Goal: Task Accomplishment & Management: Use online tool/utility

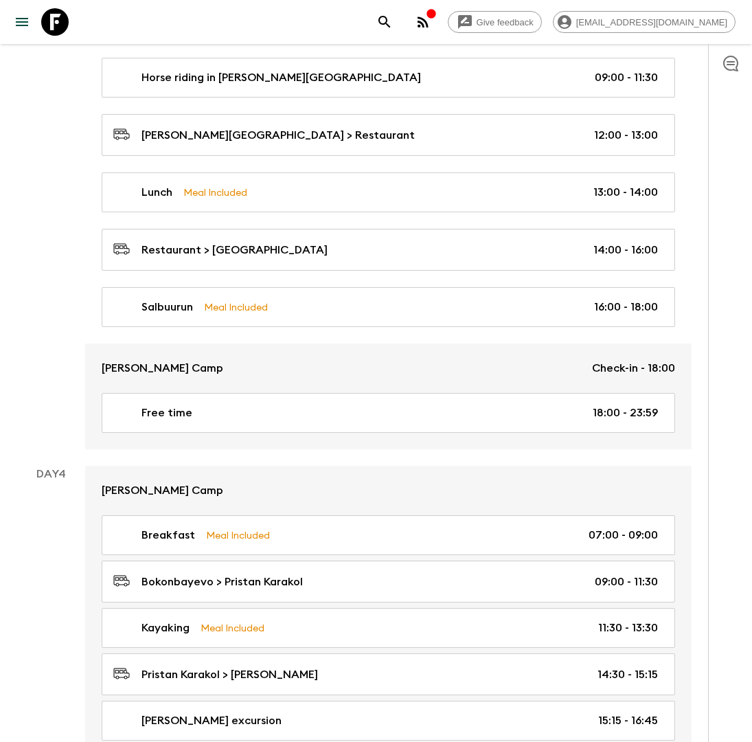
scroll to position [1264, 0]
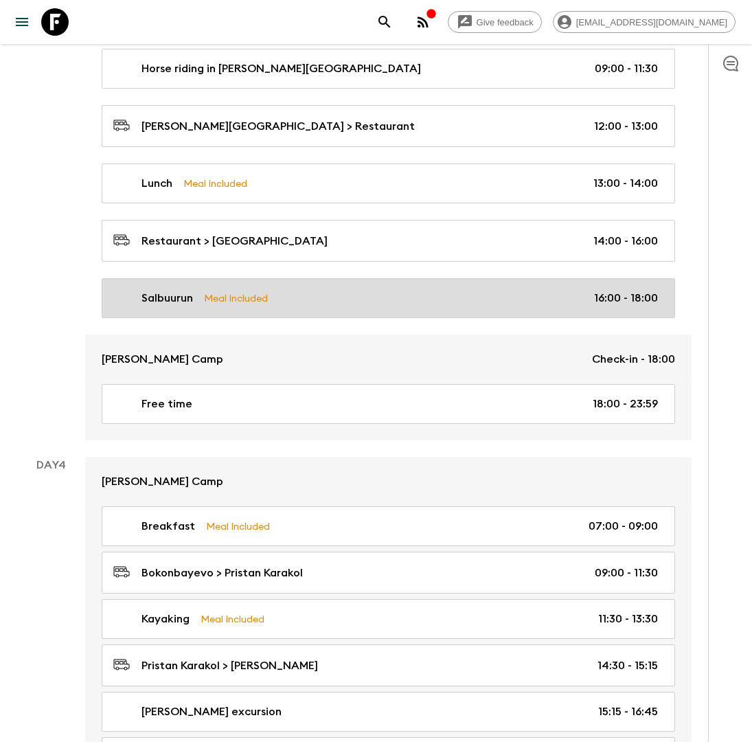
click at [265, 278] on link "Salbuurun Meal Included 16:00 - 18:00" at bounding box center [389, 298] width 574 height 40
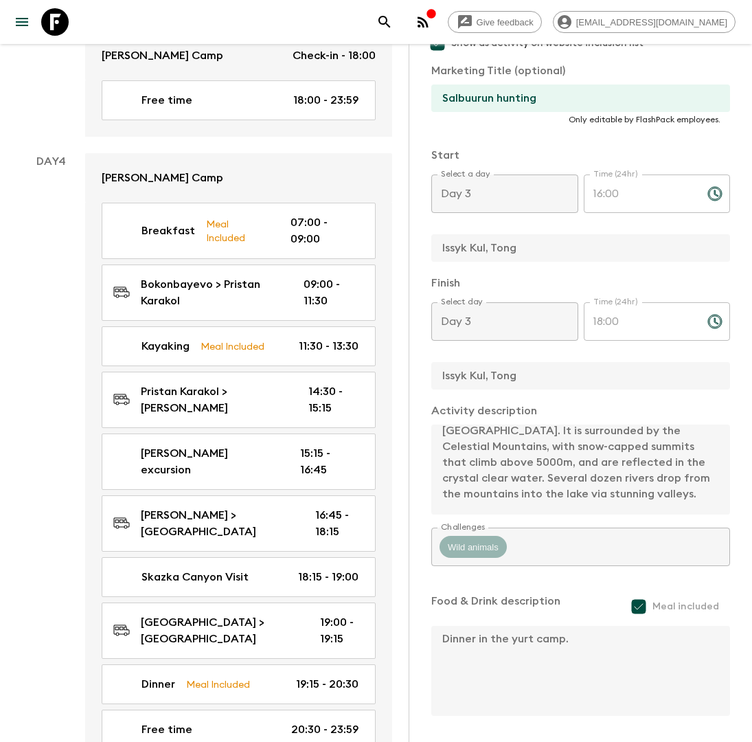
scroll to position [126, 0]
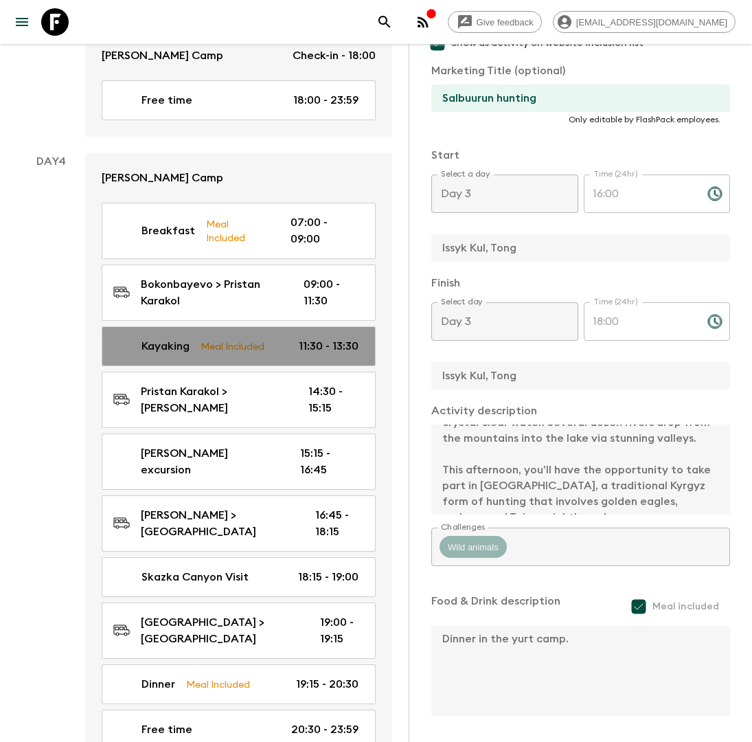
click at [213, 339] on p "Meal Included" at bounding box center [233, 346] width 64 height 15
type input "Kayaking"
type input "Pristan Karakol"
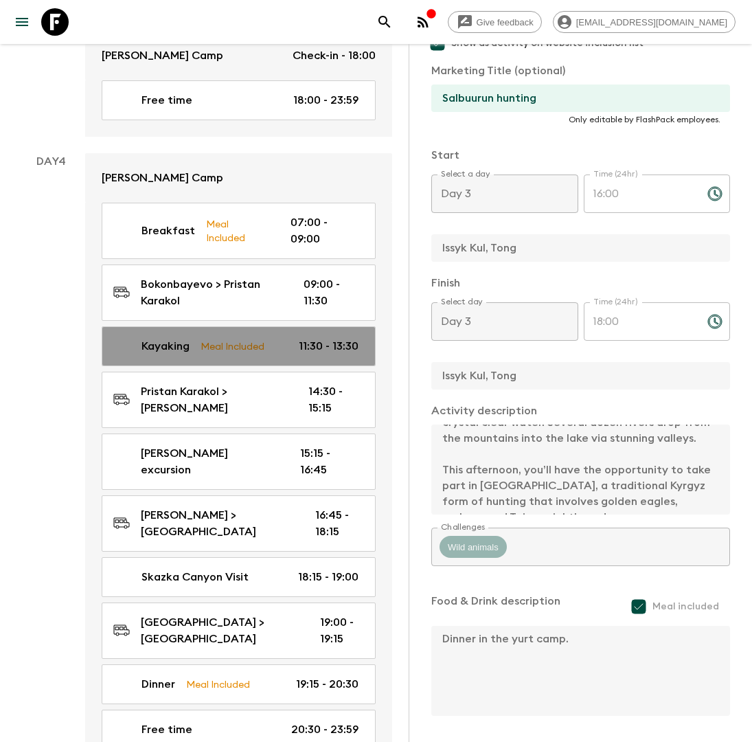
type textarea "Today we are going kayaking. Lasting approx 2 hours, these tours take place dur…"
type textarea "Picnic Lunch"
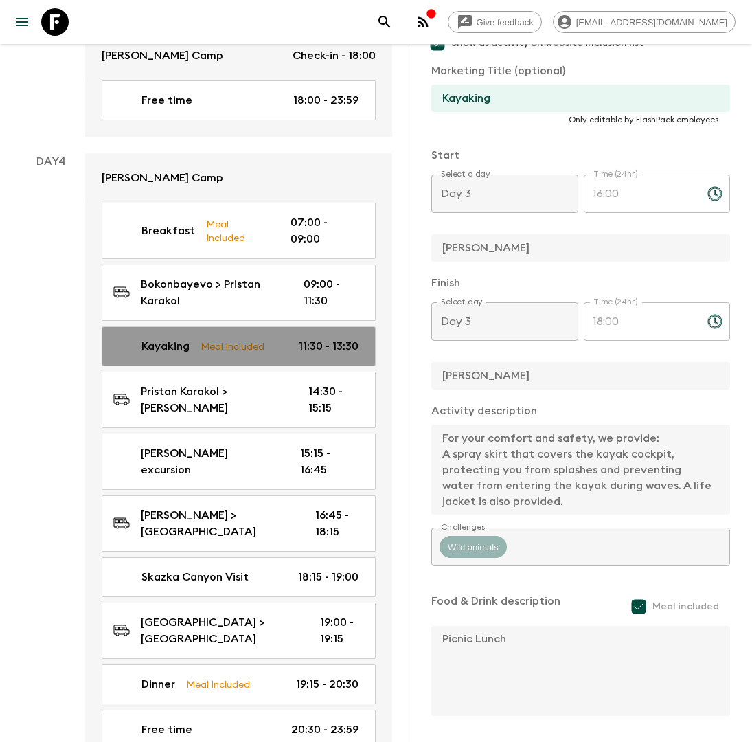
type input "Day 4"
type input "11:30"
type input "Day 4"
type input "13:30"
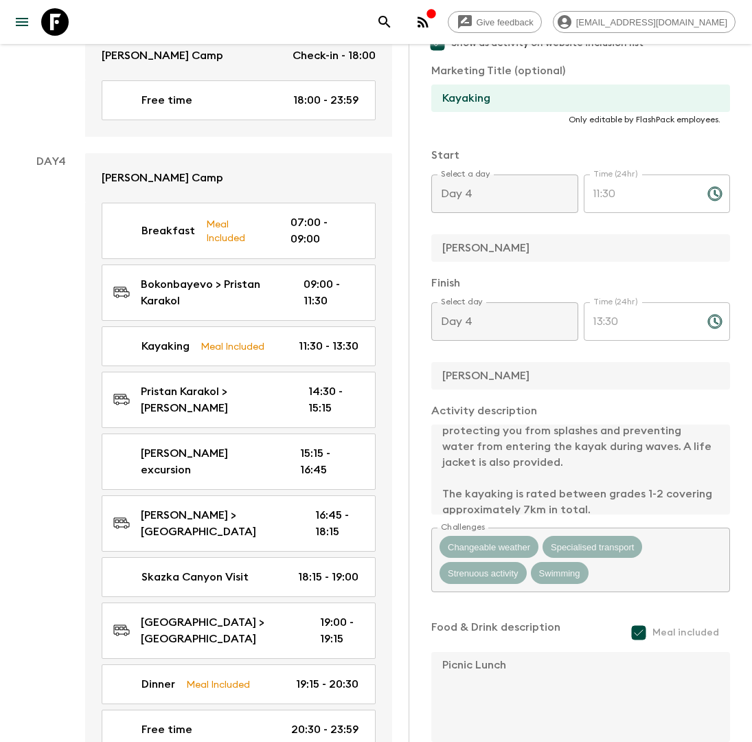
scroll to position [190, 0]
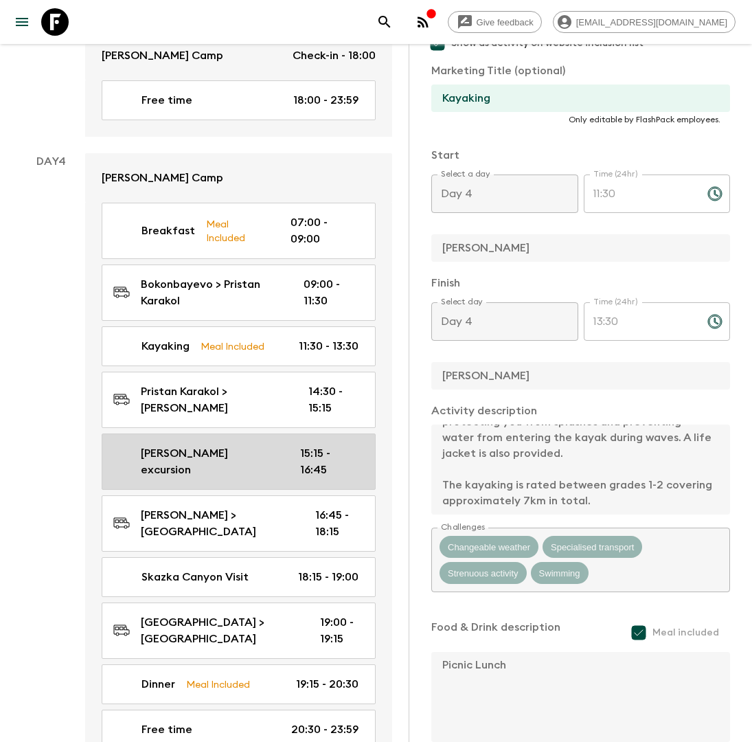
click at [242, 445] on p "Jety Oguz excursion" at bounding box center [209, 461] width 137 height 33
type input "Jety Oguz excursion"
type input "Jeti Oguz"
type textarea "Covered with fertile vegetation, this gorge is probably one of the prettiest in…"
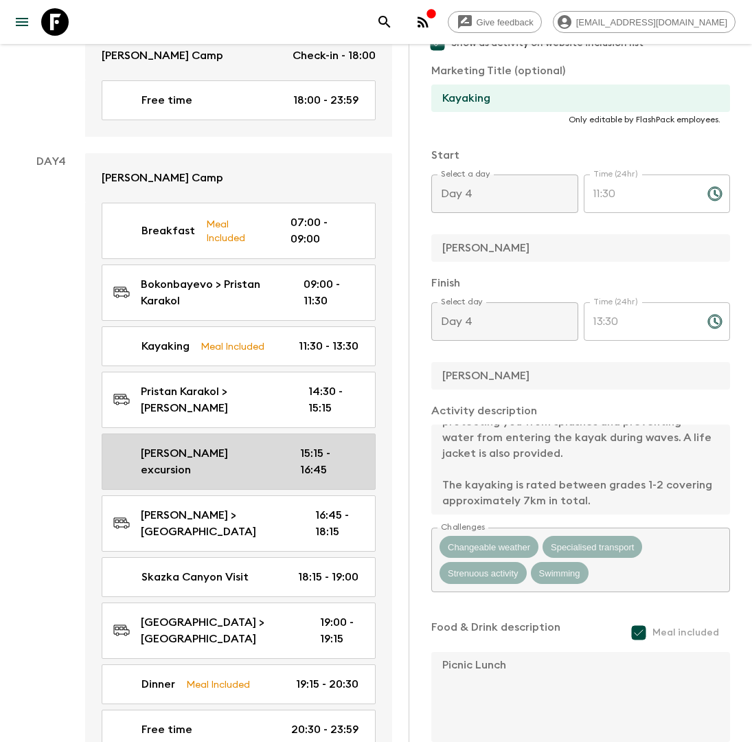
checkbox input "false"
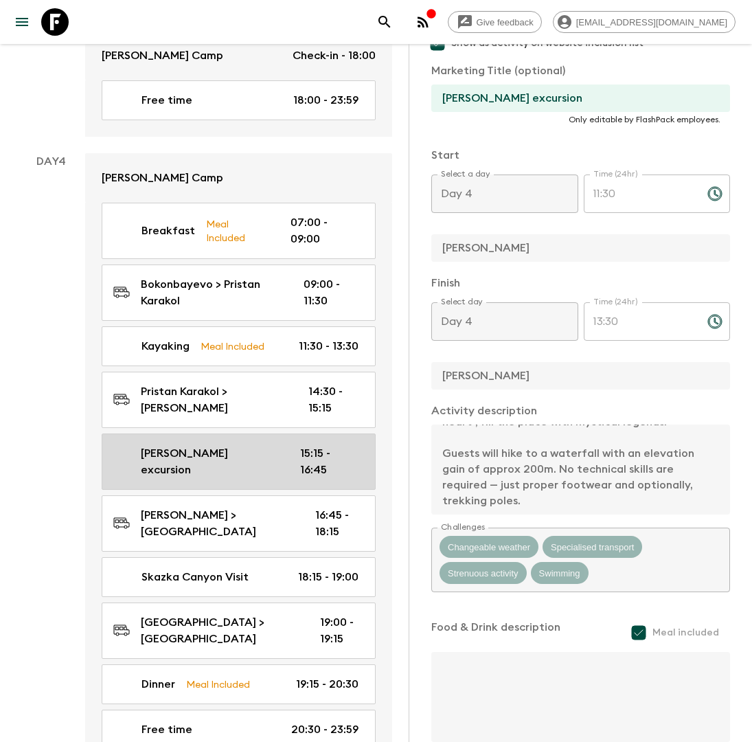
type input "15:15"
type input "16:45"
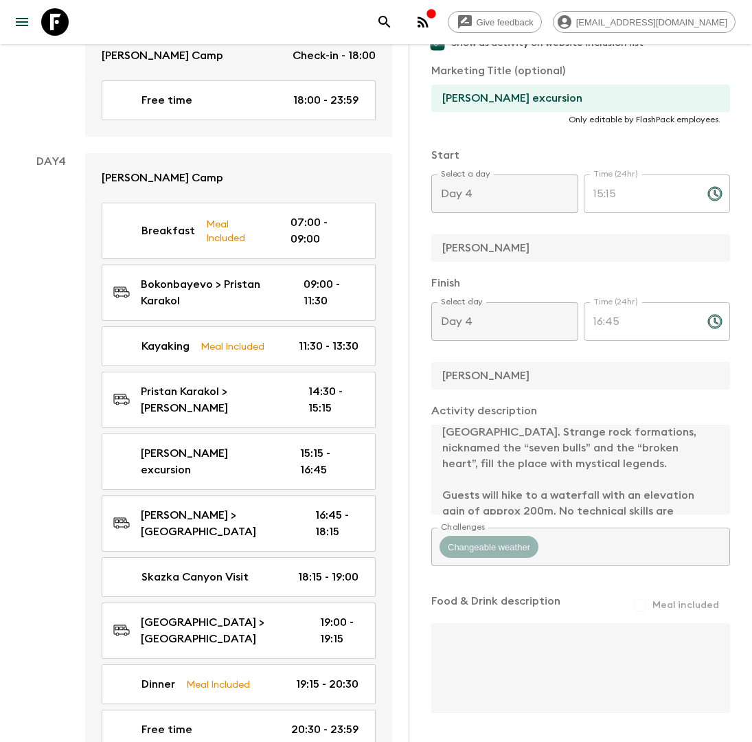
scroll to position [78, 0]
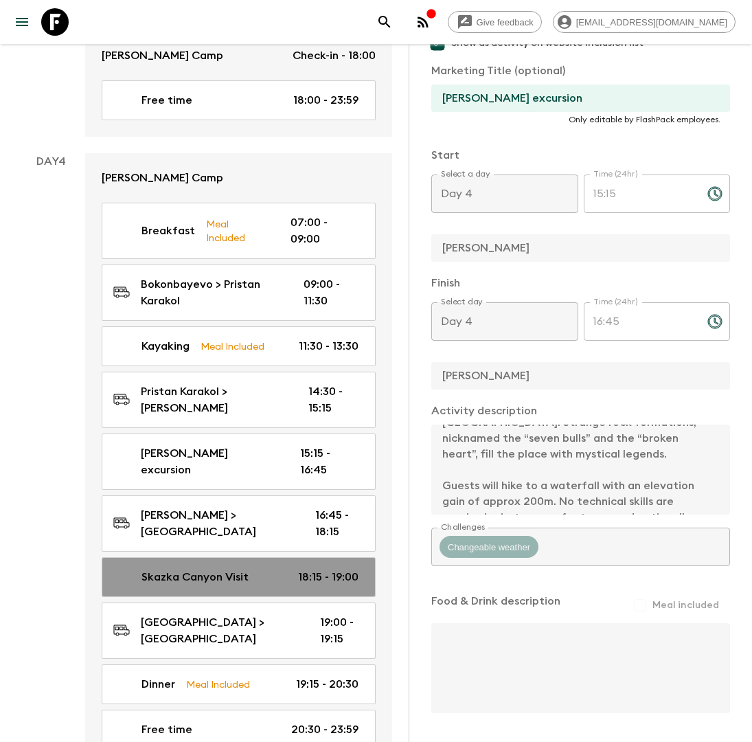
click at [227, 569] on p "Skazka Canyon Visit" at bounding box center [195, 577] width 107 height 16
type input "Skazka Canyon Visit"
type input "Skazka Canyon"
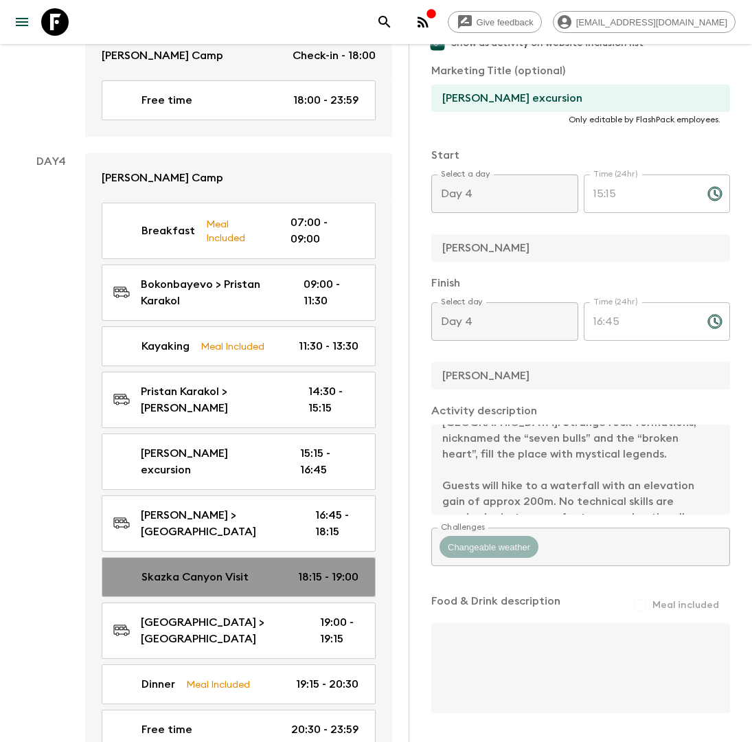
type textarea "Before heading towards our guest house, we visit the superb Skazka Canyons, who…"
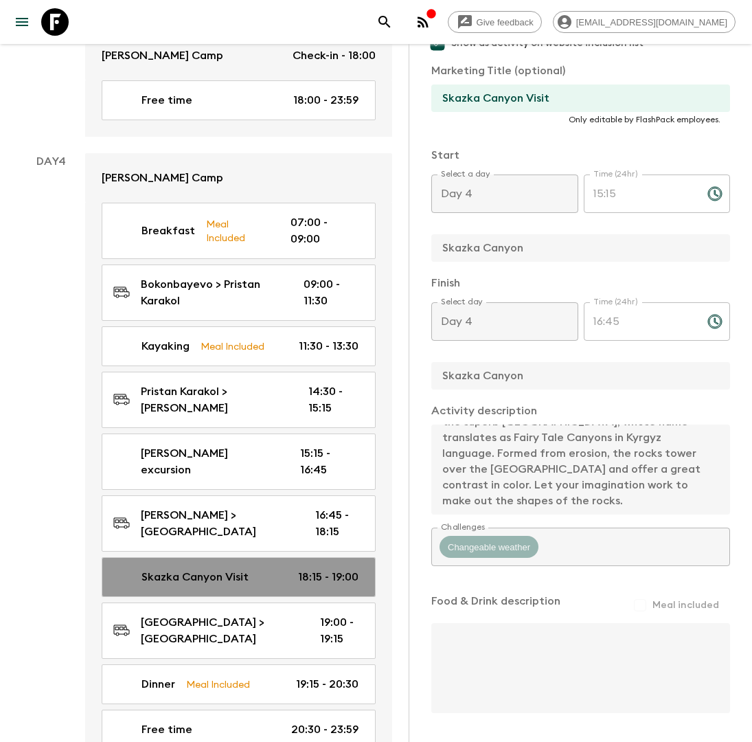
type input "18:15"
type input "19:00"
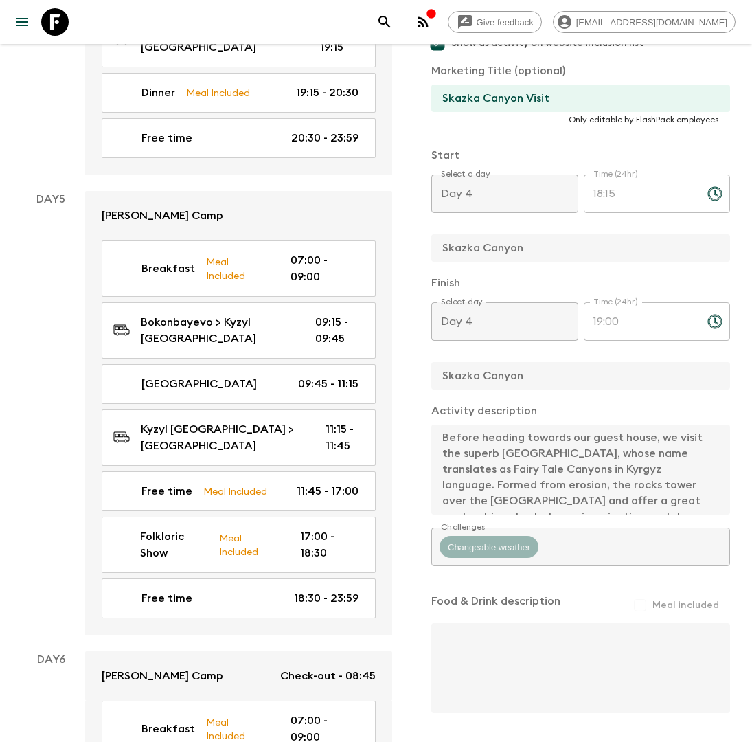
scroll to position [2455, 0]
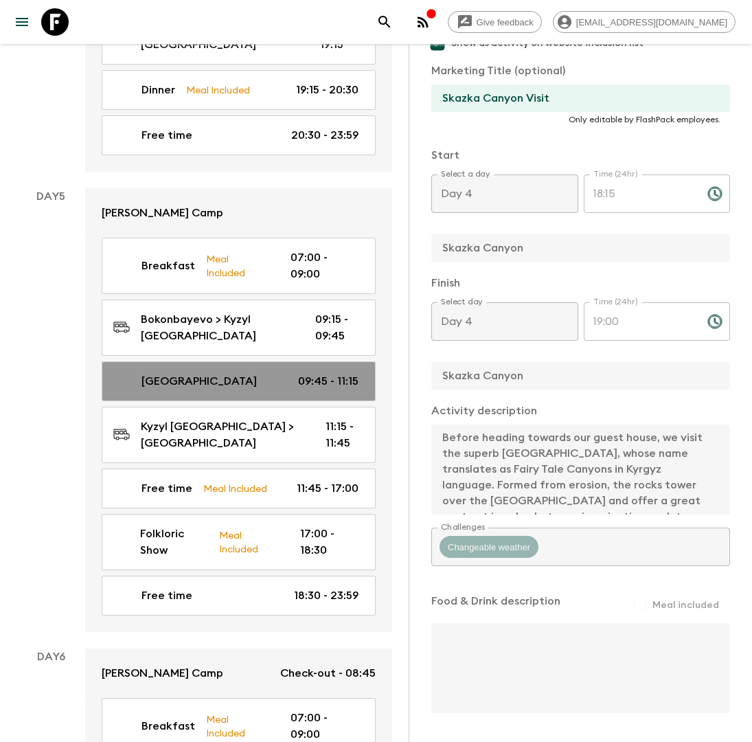
click at [223, 373] on div "Yurt Building 09:45 - 11:15" at bounding box center [235, 381] width 245 height 16
type input "Yurt Building"
type input "Kyzyl Tuu"
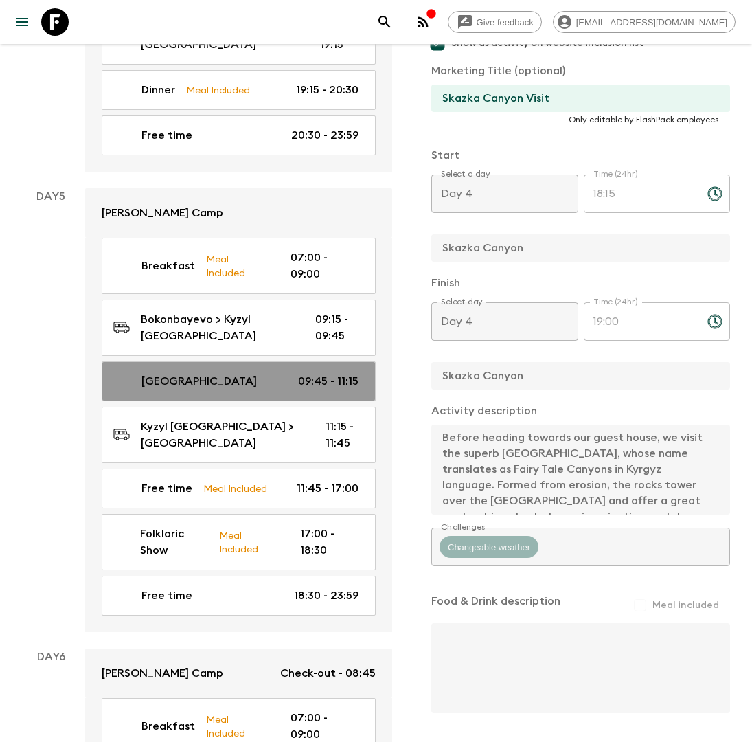
type textarea "We’ll arrive in the small village of Kyzyl-Tuu, famous for its traditional fabr…"
type input "Day 5"
type input "09:45"
type input "Day 5"
type input "11:15"
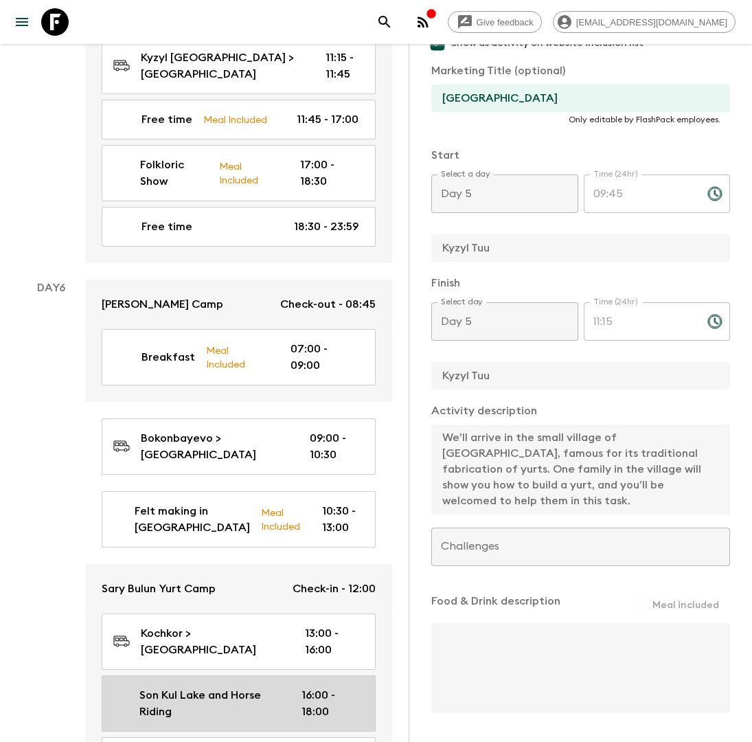
scroll to position [2809, 0]
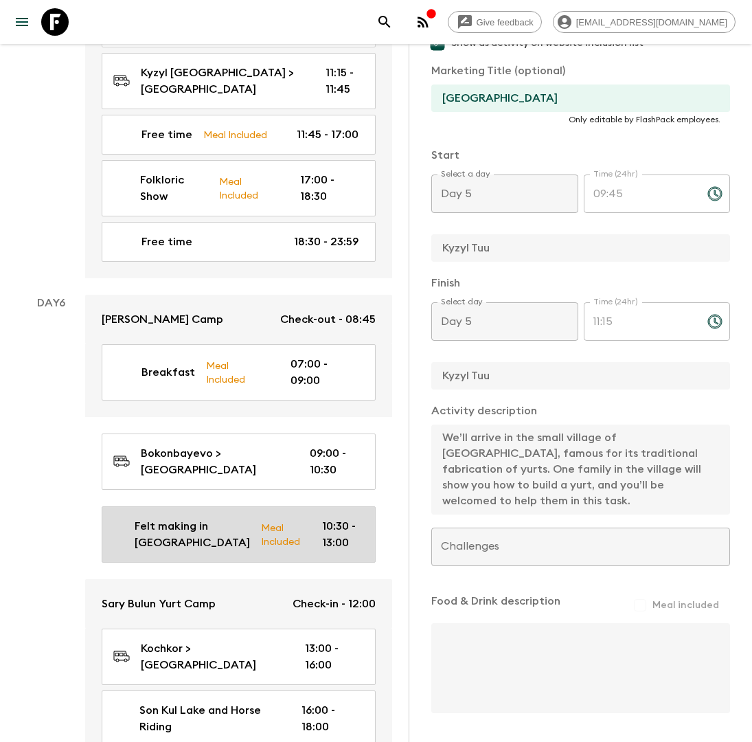
click at [198, 518] on p "Felt making in Kochkor" at bounding box center [192, 534] width 115 height 33
type input "Felt making in Kochkor"
checkbox input "false"
type input "Kochkor"
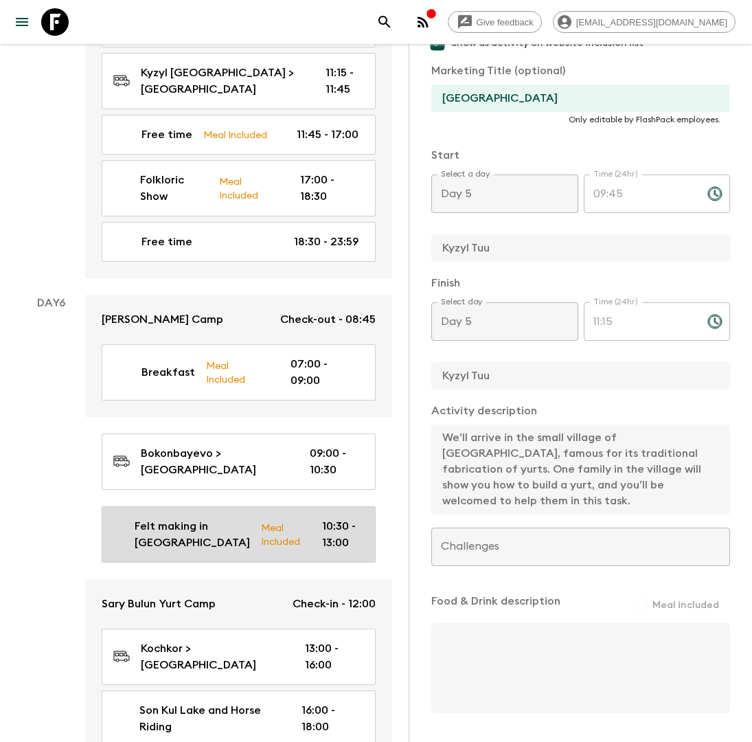
type textarea "We get back on the road for the village of Kochkor, famous for its local develo…"
checkbox input "true"
type textarea "Lunch in Homestay"
type input "Day 6"
type input "10:30"
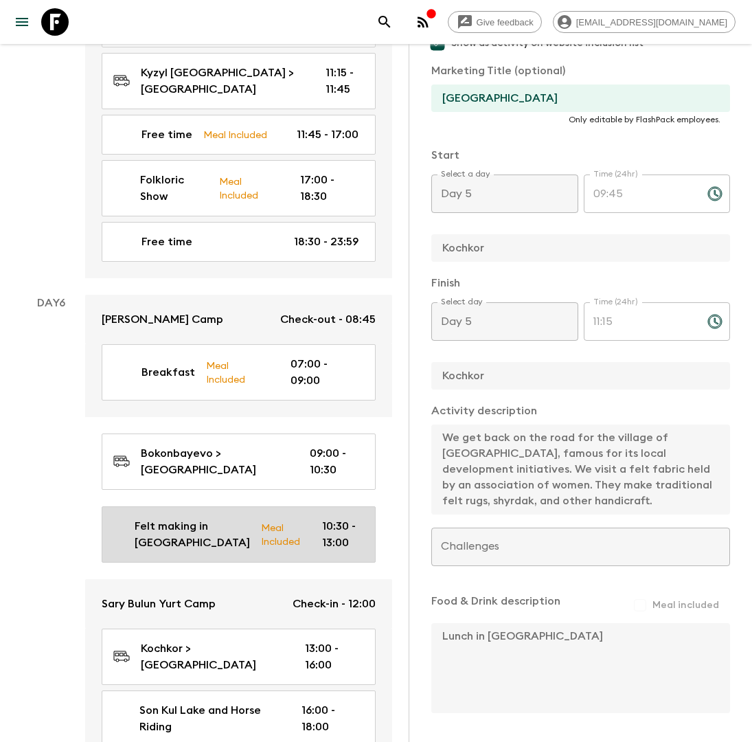
type input "Day 6"
type input "13:00"
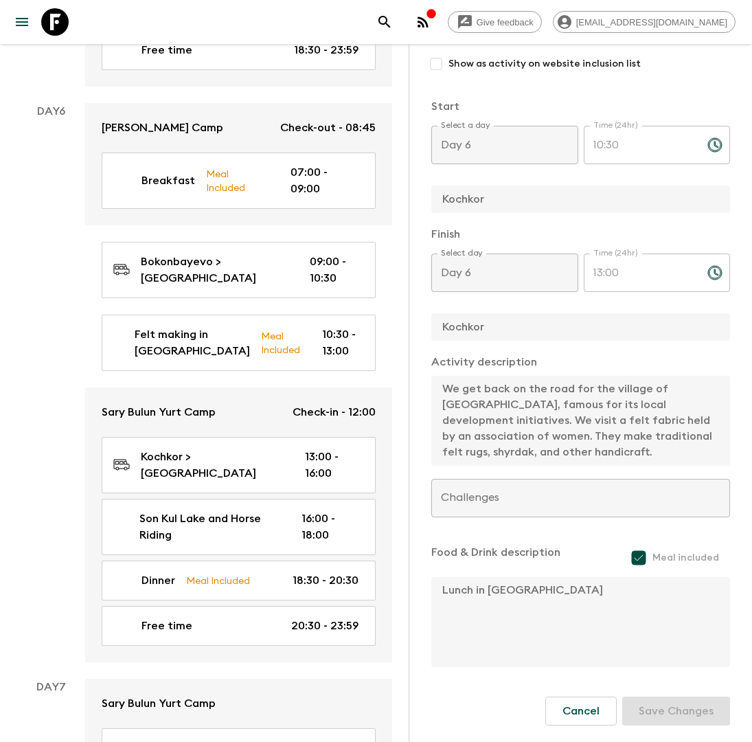
scroll to position [3005, 0]
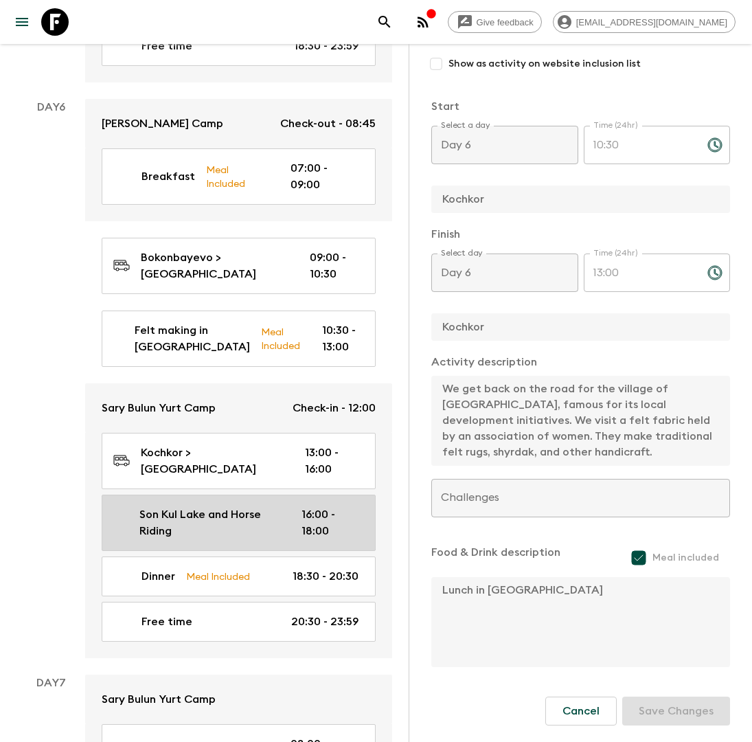
click at [213, 506] on p "Son Kul Lake and Horse Riding" at bounding box center [209, 522] width 140 height 33
type input "Son Kul Lake and Horse Riding"
checkbox input "true"
type input "Son Kul Lake"
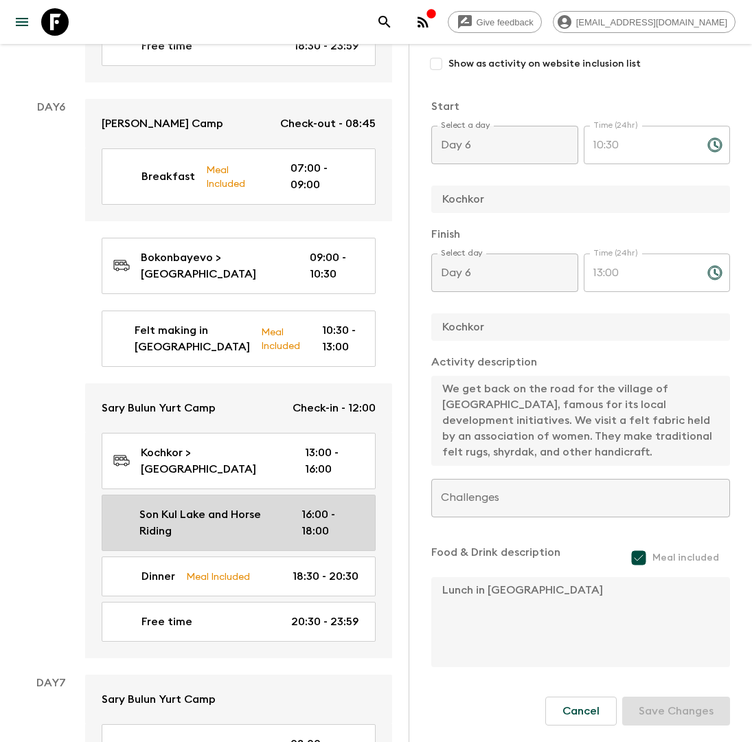
type textarea "We arrive on the shores of Son Kul Lake. This huge alpine lake is an important …"
checkbox input "false"
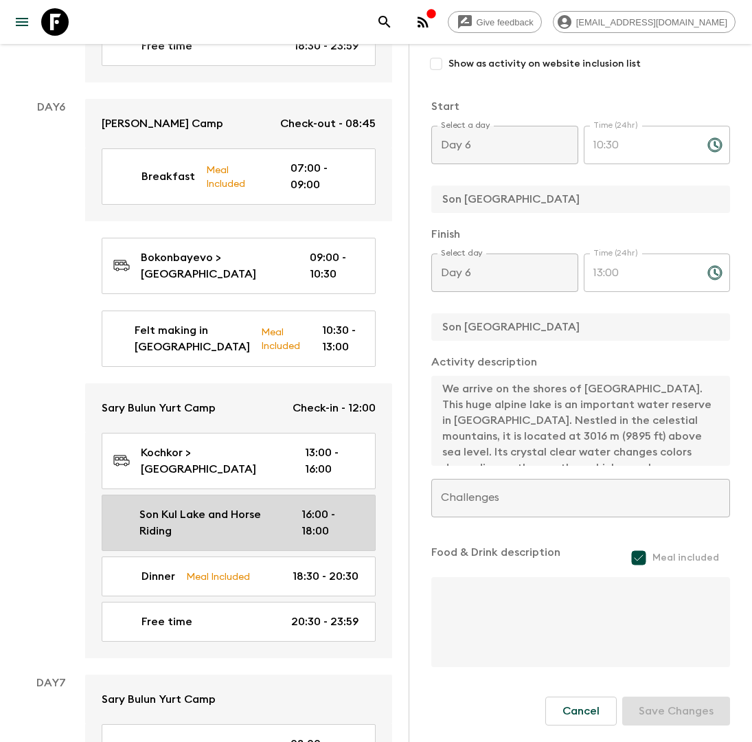
type input "16:00"
type input "18:00"
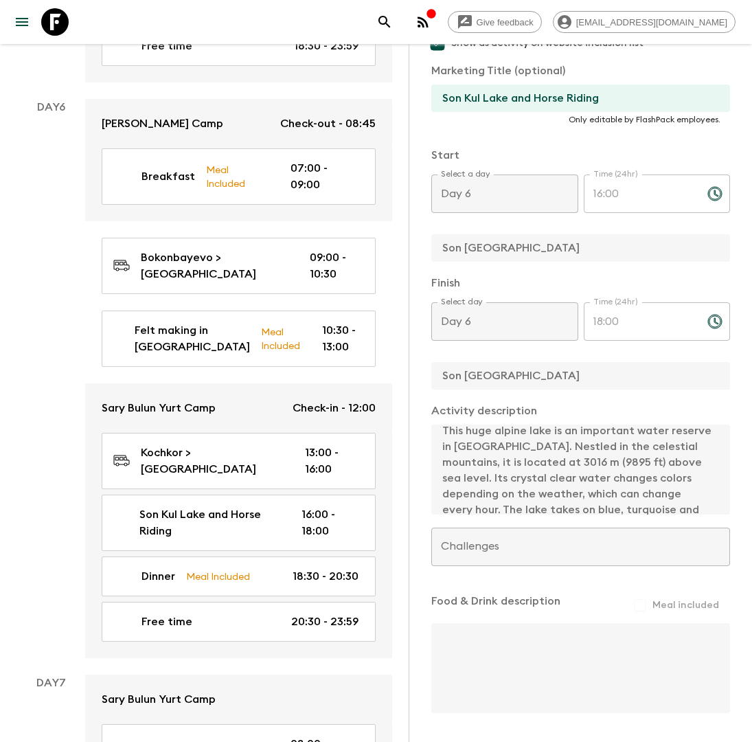
scroll to position [78, 0]
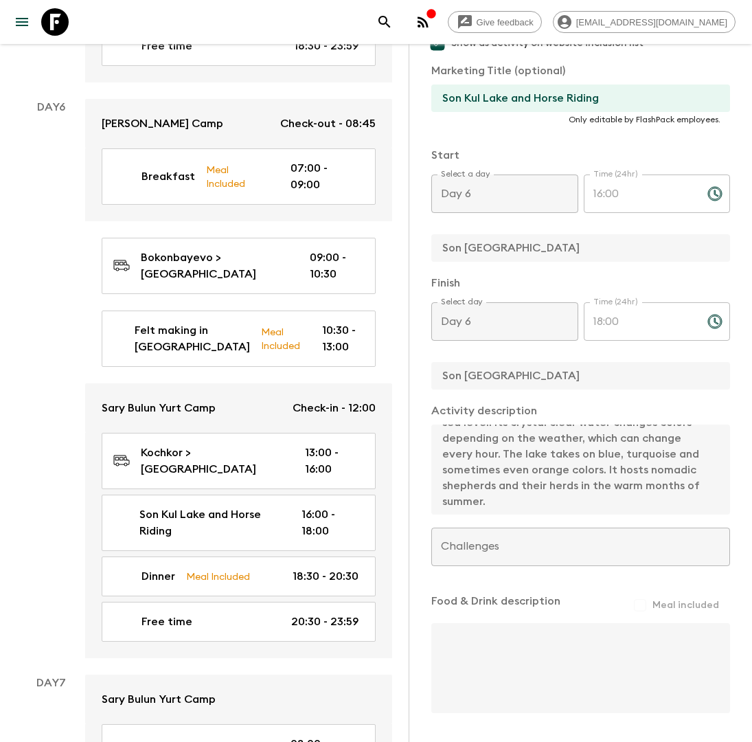
click at [572, 525] on div "Activity Title Son Kul Lake and Horse Riding Show as activity on website inclus…" at bounding box center [580, 328] width 299 height 776
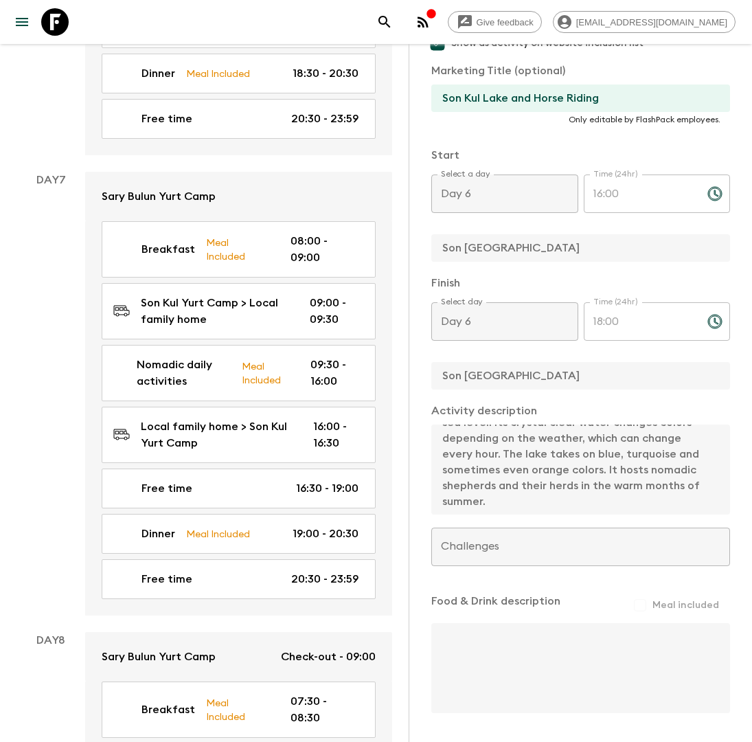
scroll to position [3506, 0]
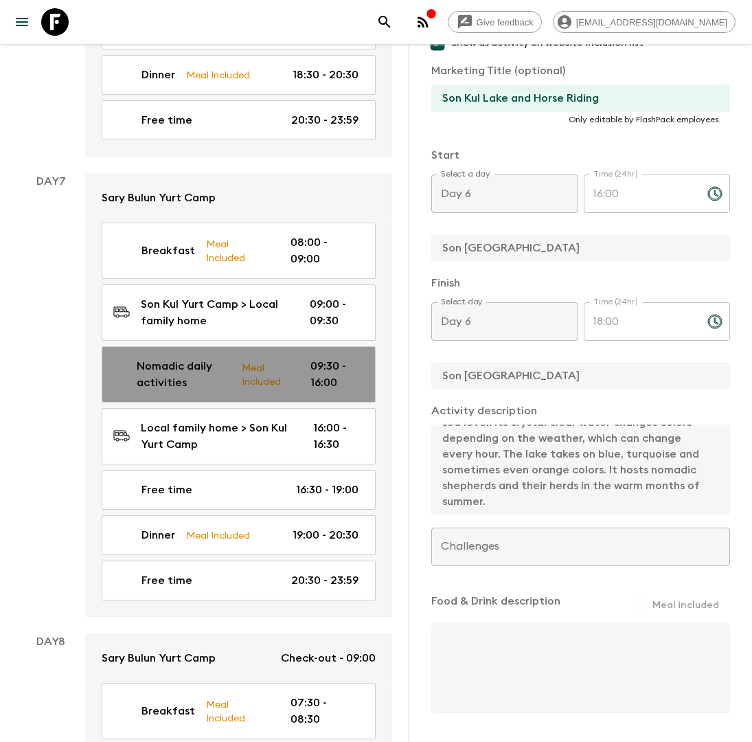
click at [234, 358] on div "Nomadic daily activities Meal Included 09:30 - 16:00" at bounding box center [235, 374] width 245 height 33
type input "Nomadic daily activities"
checkbox input "false"
type input "Local family home"
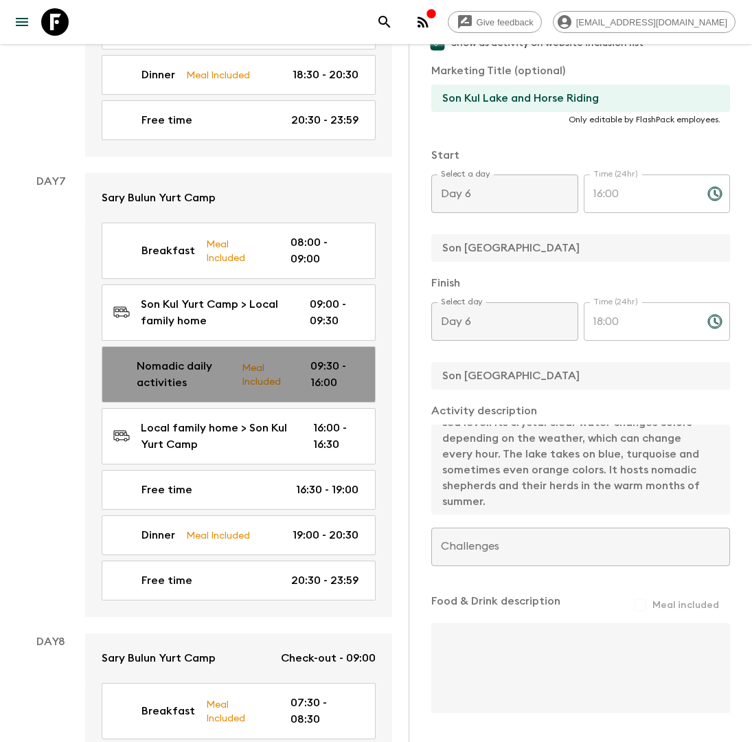
type textarea "You can spend the day immersing yourself in the rhythms of shepherd family’s da…"
checkbox input "true"
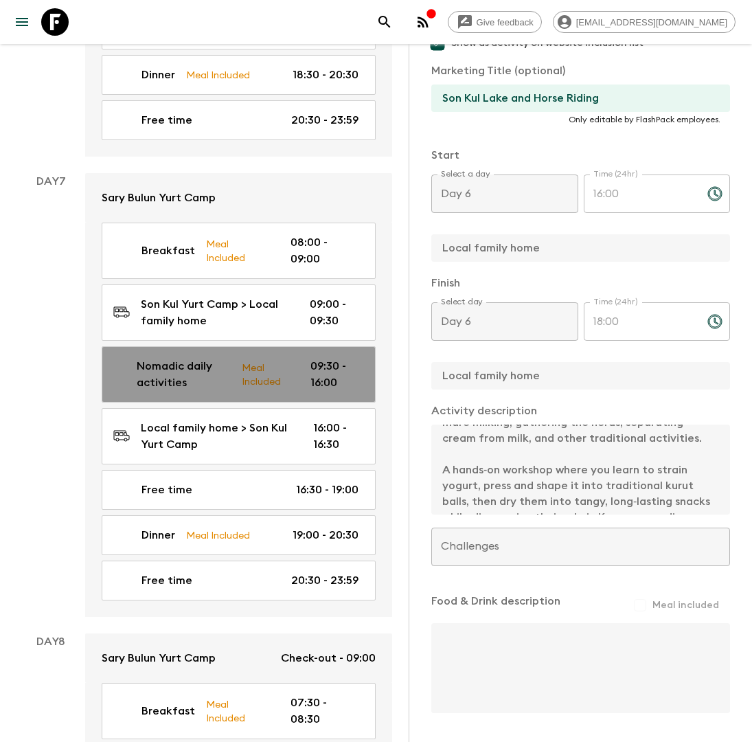
type input "Day 7"
type input "09:30"
type input "Day 7"
type input "16:00"
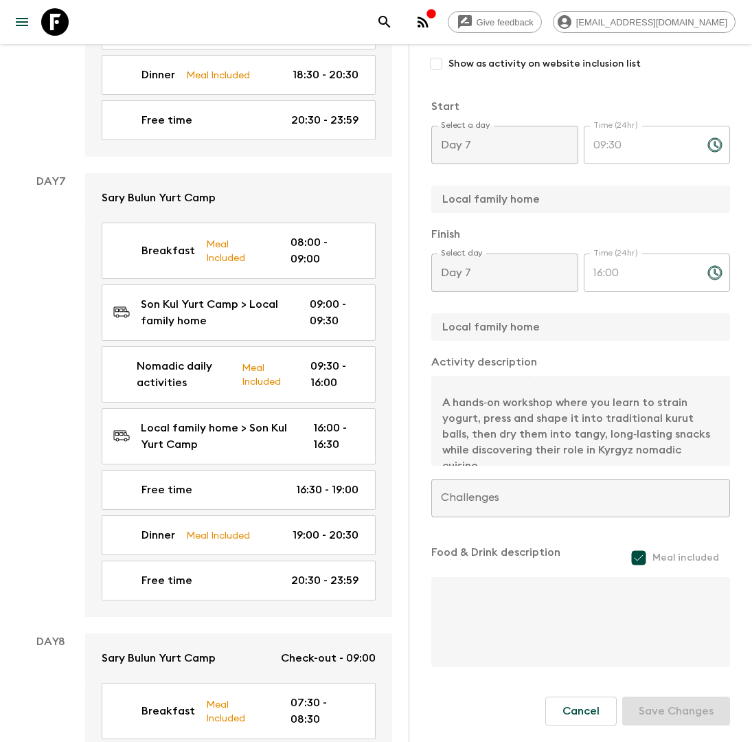
scroll to position [190, 0]
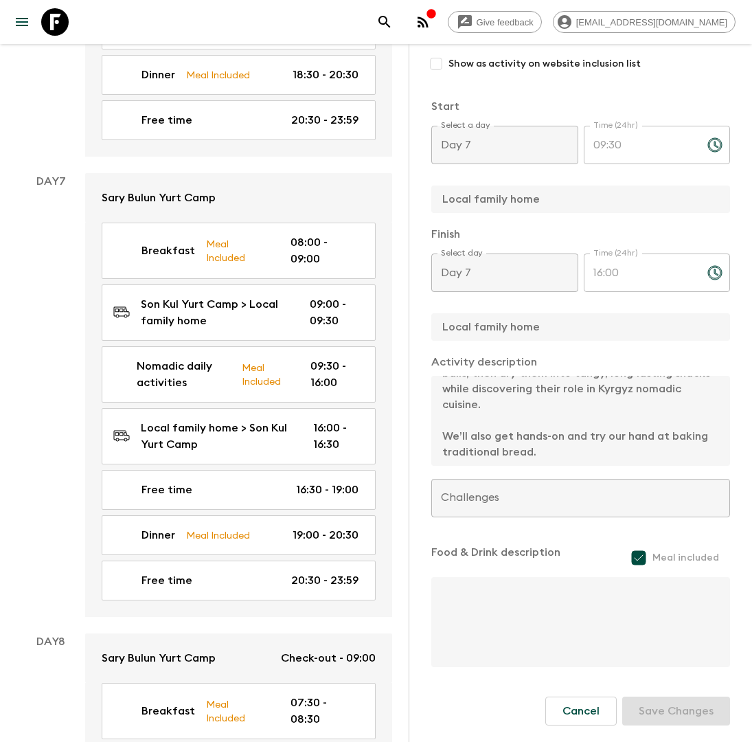
click at [567, 495] on div "Activity Title Nomadic daily activities Show as activity on website inclusion l…" at bounding box center [580, 316] width 299 height 708
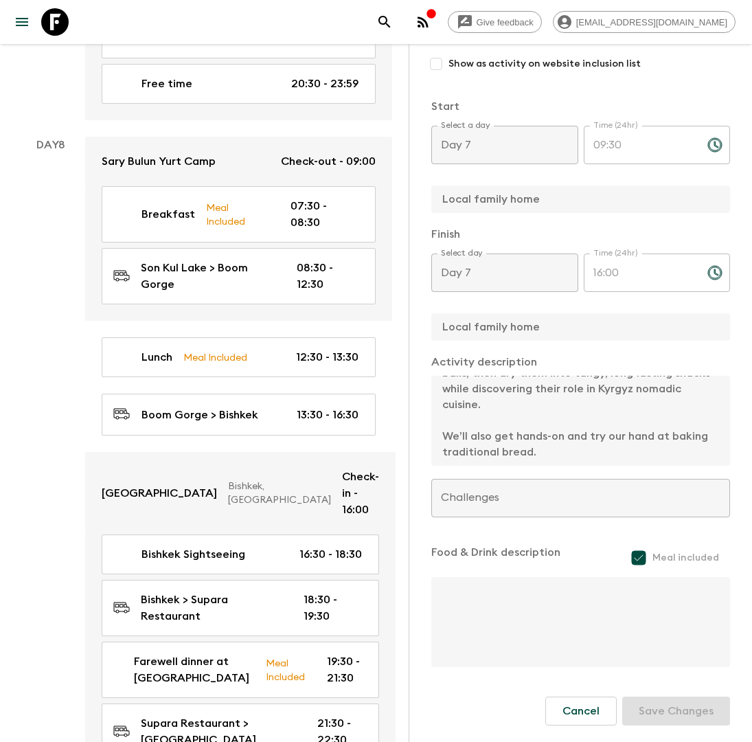
scroll to position [4031, 0]
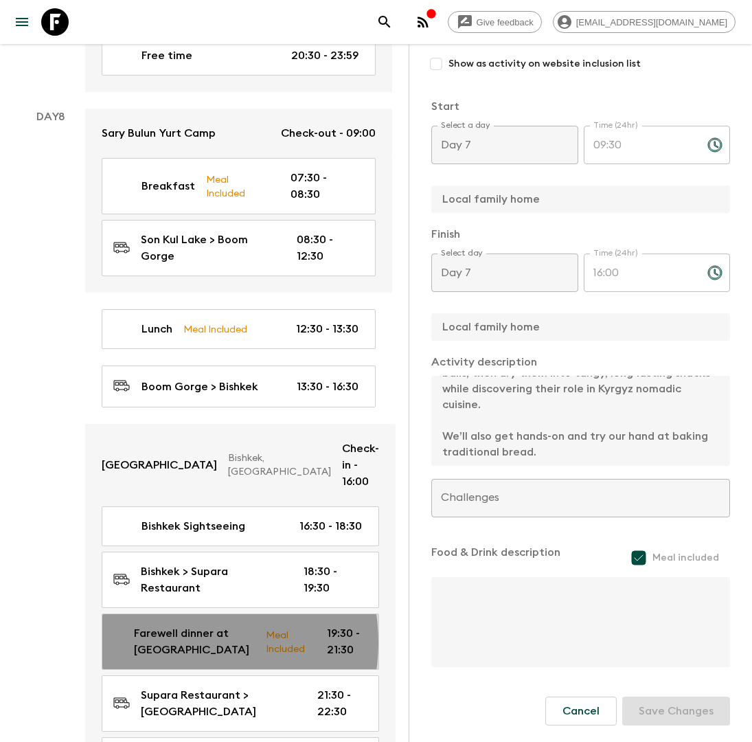
click at [183, 625] on p "Farewell dinner at Supara" at bounding box center [194, 641] width 120 height 33
type input "Farewell dinner at Supara"
type input "Supara Restaurant"
type textarea "We will enjoy our farewell dinner at Supara, a beautiful traditional Kyrgyz com…"
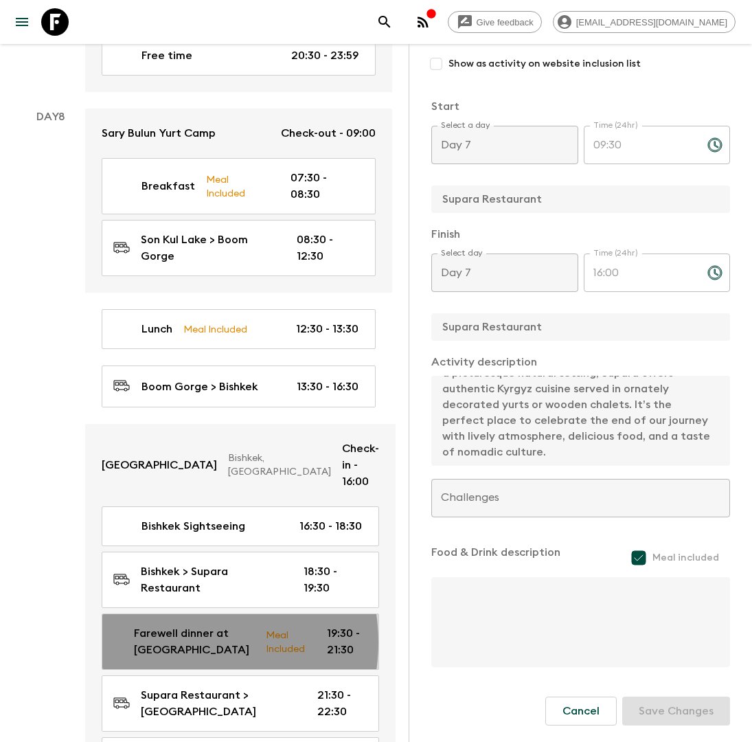
type input "Day 8"
type input "19:30"
type input "Day 8"
type input "21:30"
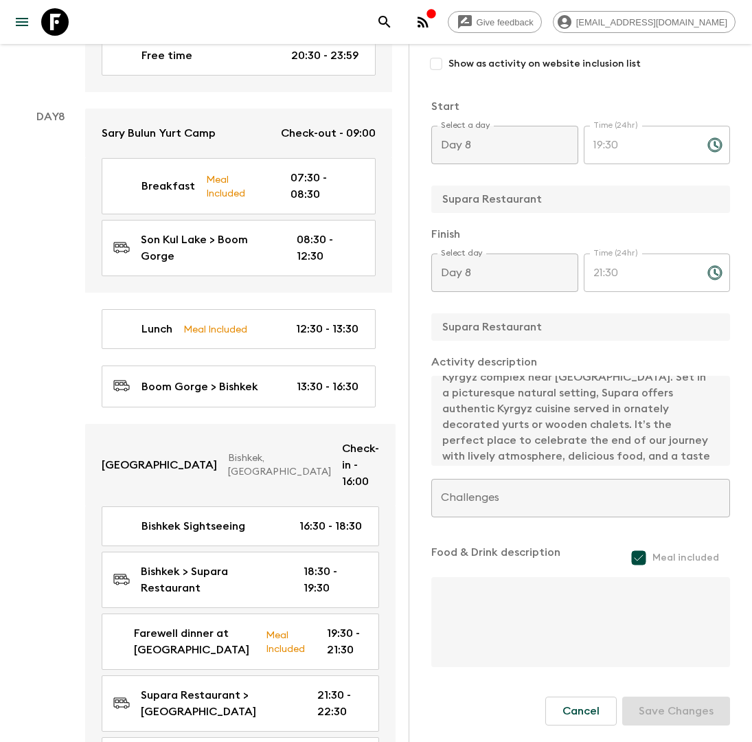
scroll to position [47, 0]
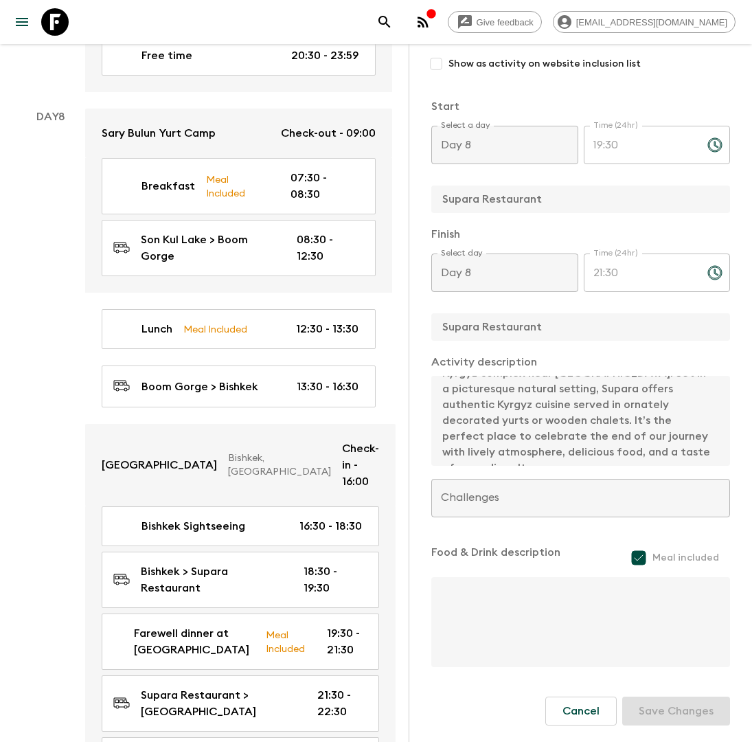
click at [554, 483] on div "Activity Title Farewell dinner at Supara Show as activity on website inclusion …" at bounding box center [580, 316] width 299 height 708
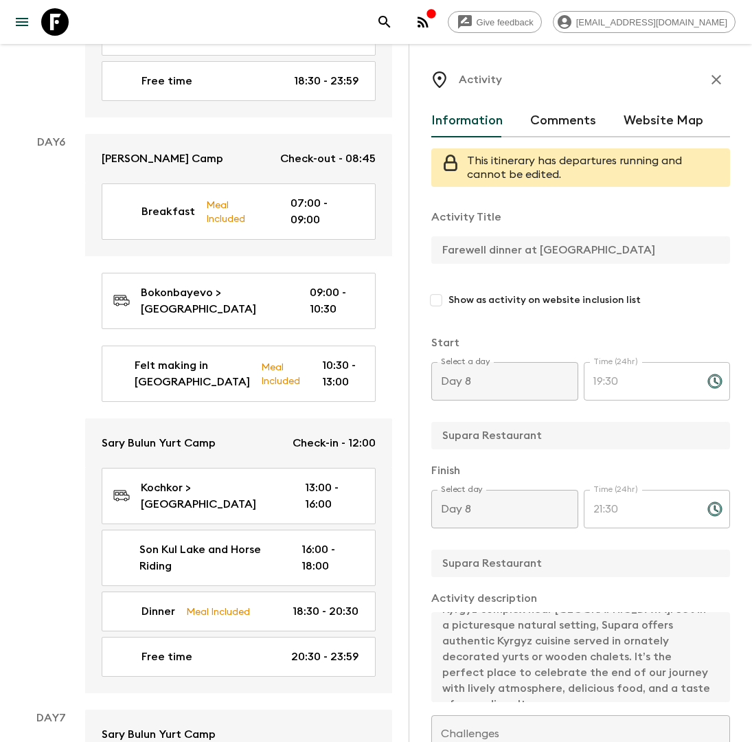
scroll to position [2978, 0]
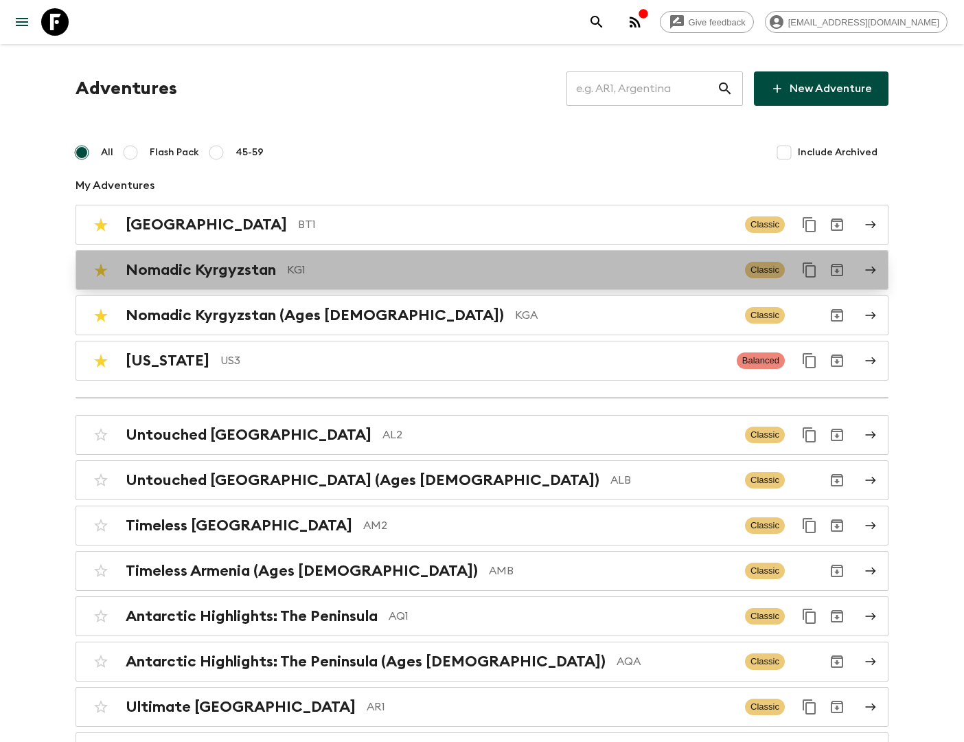
click at [264, 271] on h2 "Nomadic Kyrgyzstan" at bounding box center [201, 270] width 150 height 18
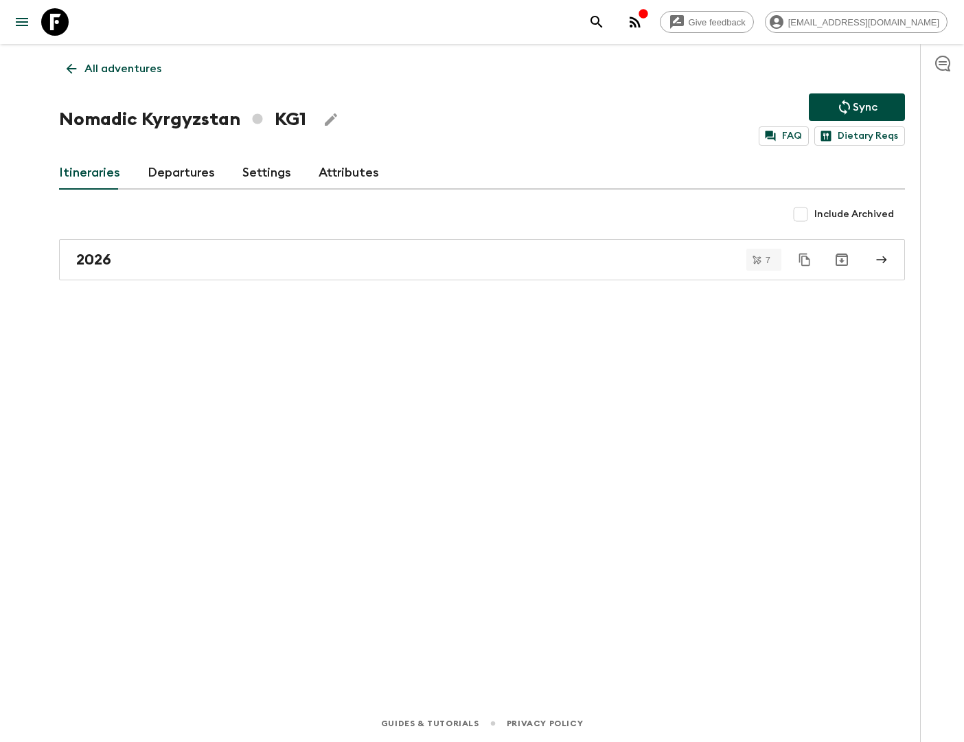
click at [196, 169] on link "Departures" at bounding box center [181, 173] width 67 height 33
